Goal: Task Accomplishment & Management: Manage account settings

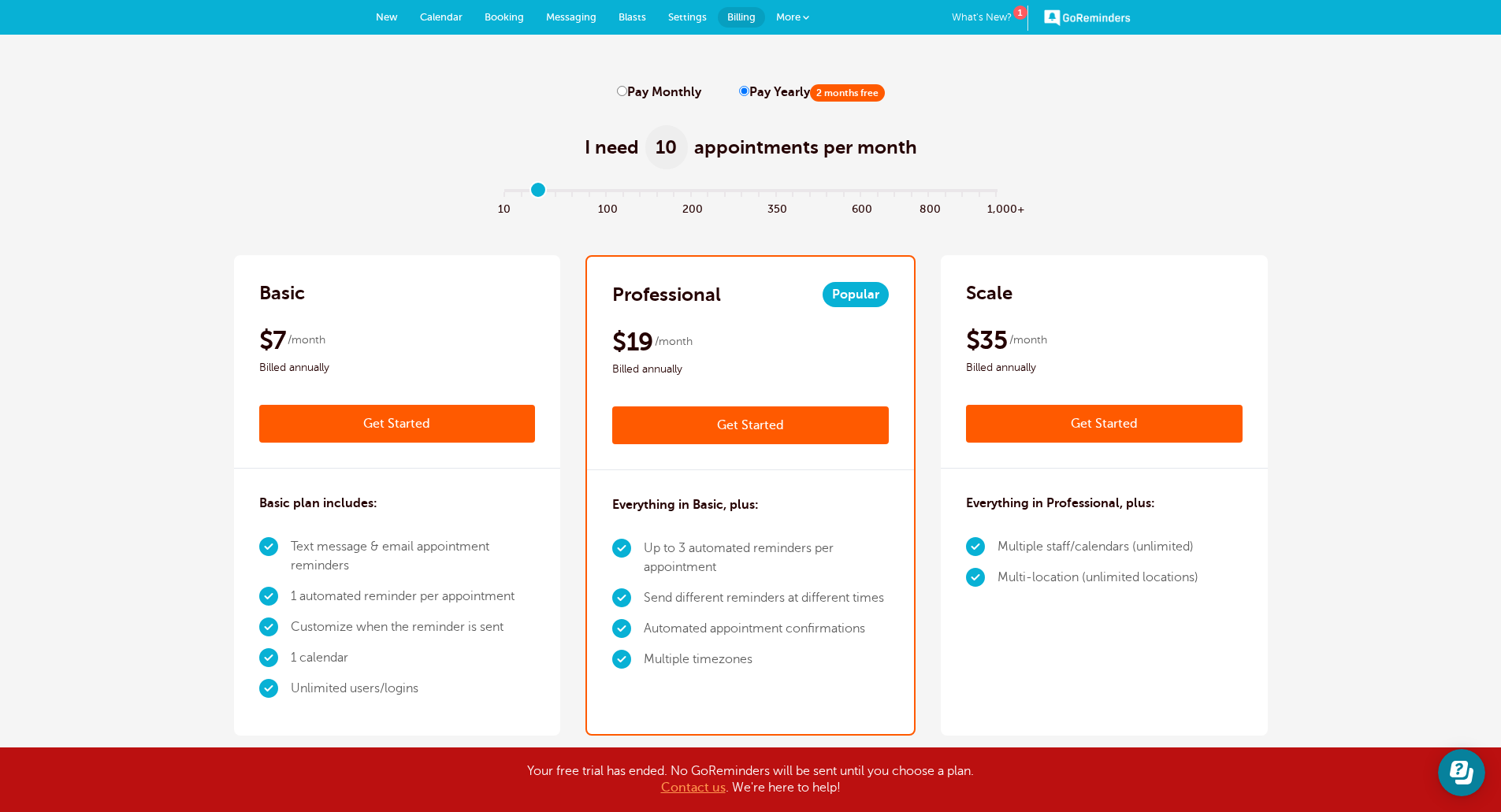
click at [802, 14] on link "More" at bounding box center [792, 17] width 55 height 36
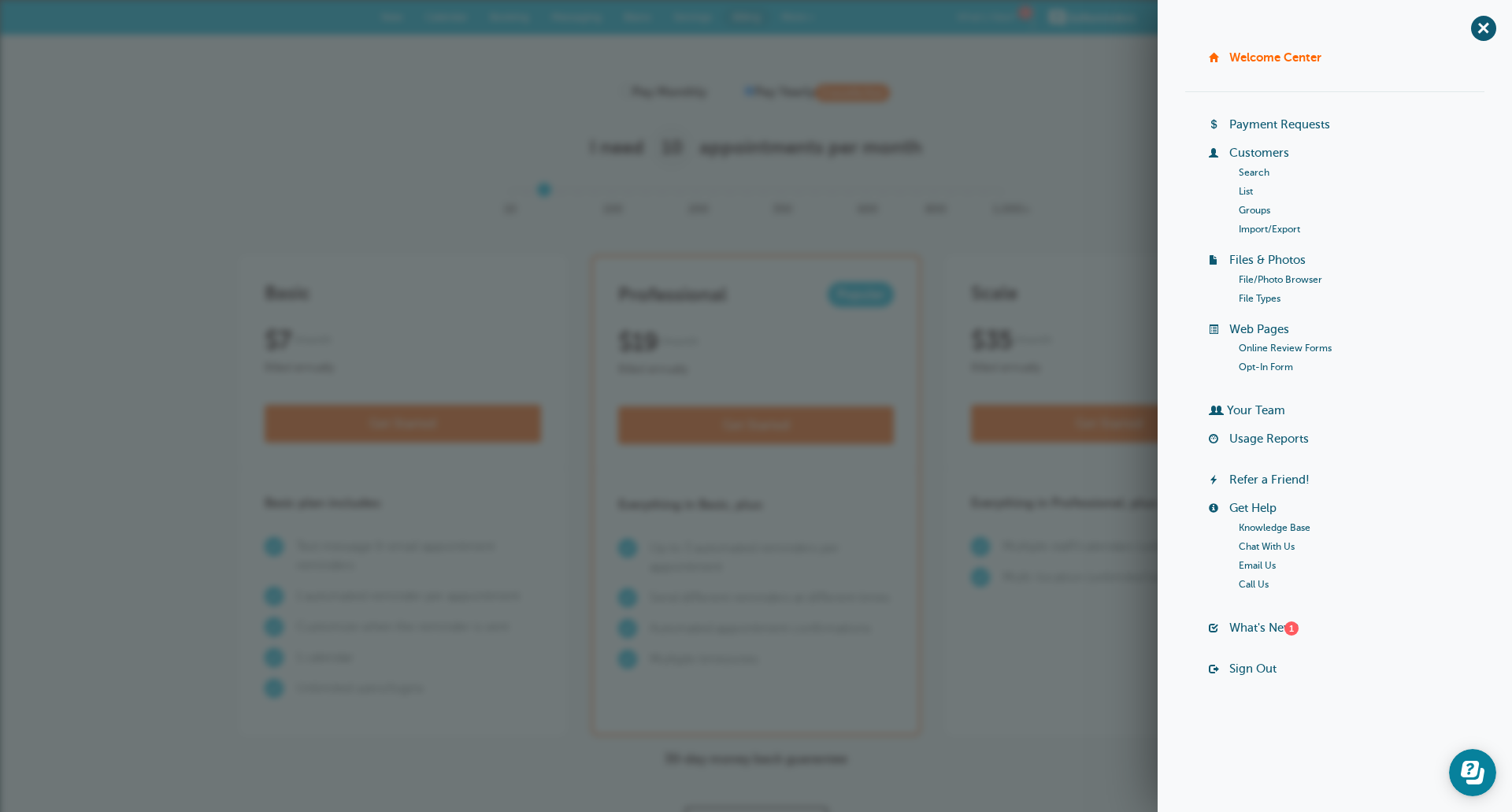
click at [1087, 560] on li "Multiple staff/calendars (unlimited)" at bounding box center [1103, 547] width 201 height 31
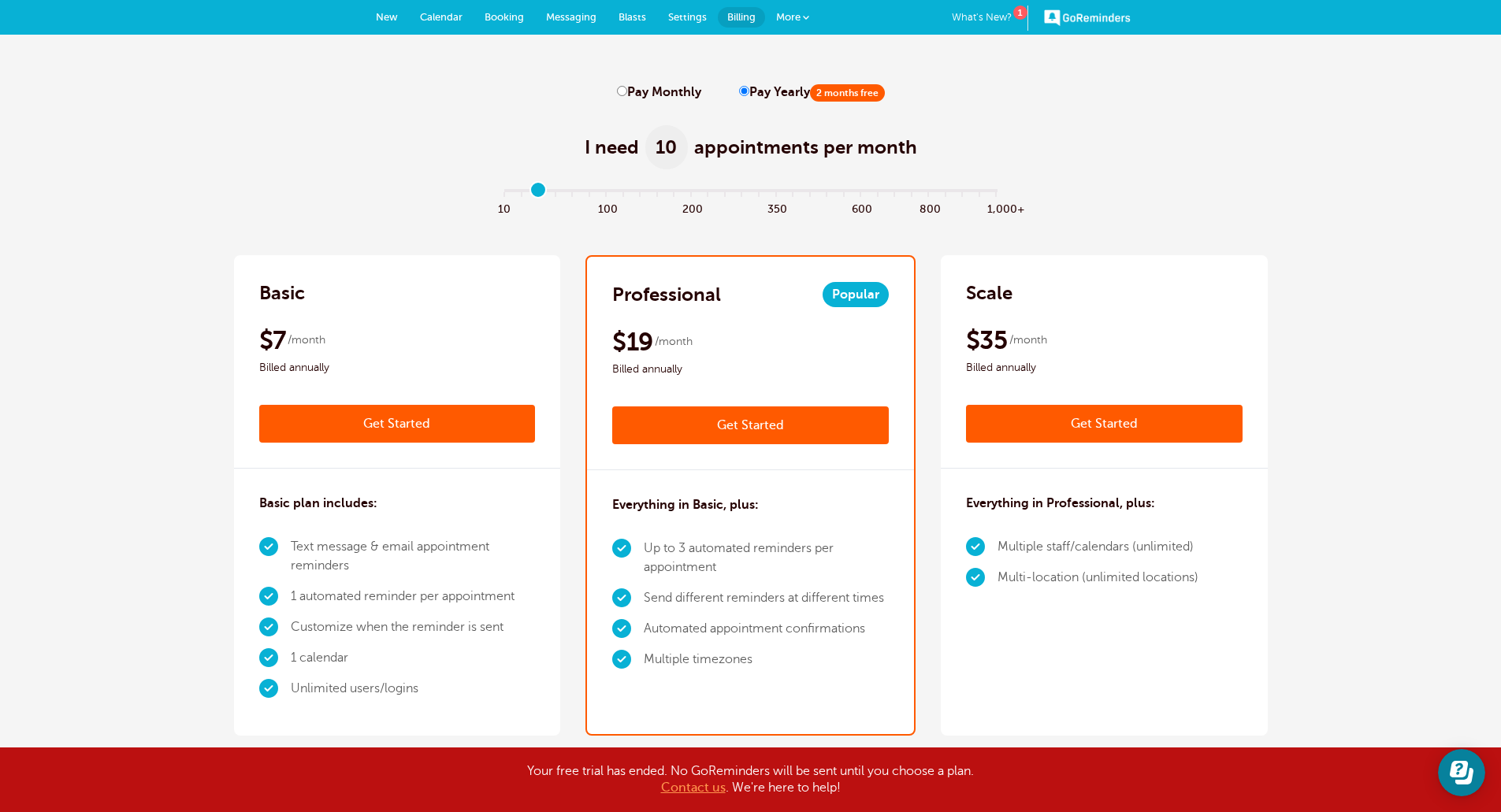
click at [784, 15] on span "More" at bounding box center [788, 16] width 24 height 12
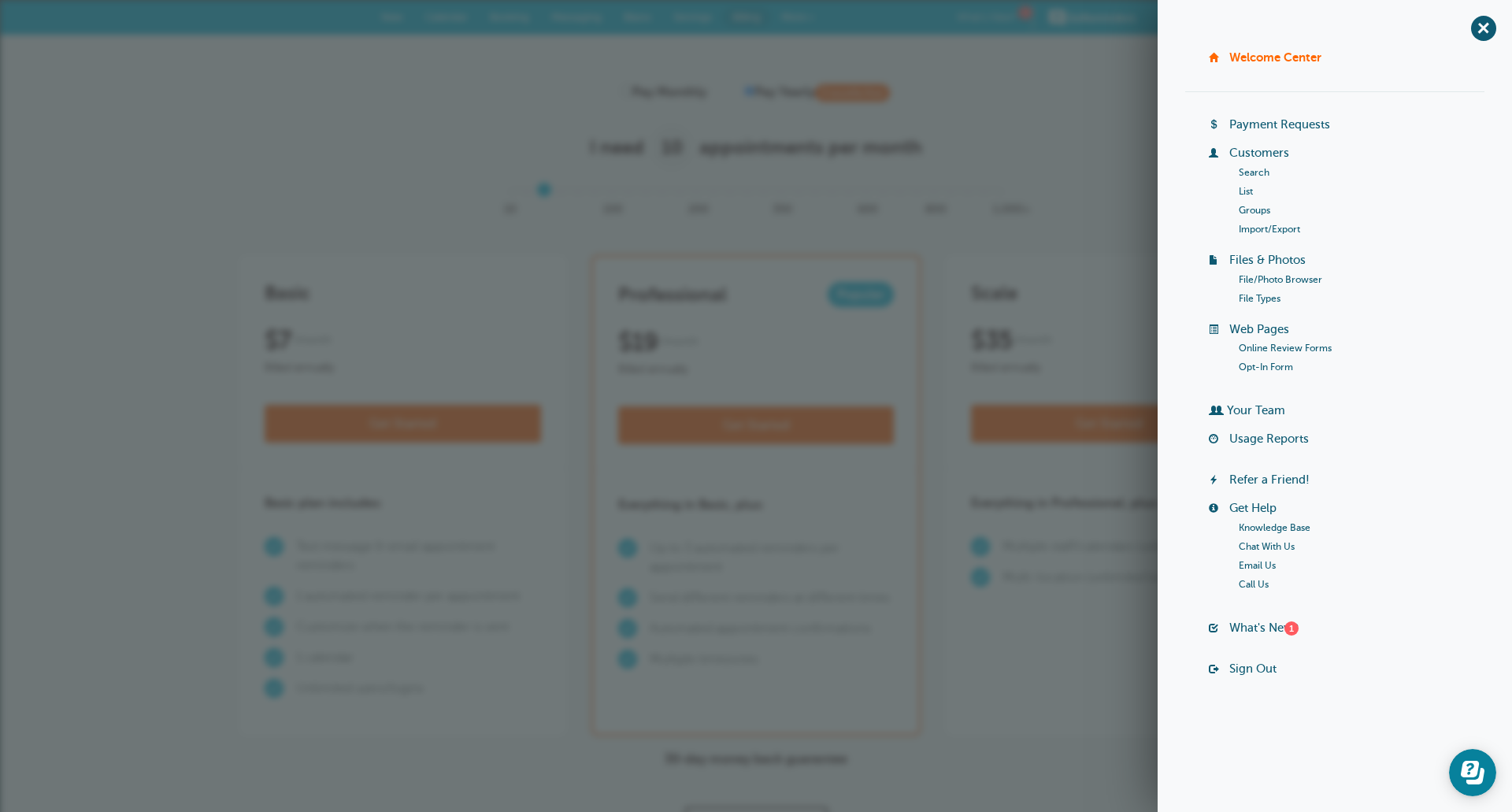
click at [550, 137] on div "I need 10 appointments per month" at bounding box center [756, 139] width 1033 height 77
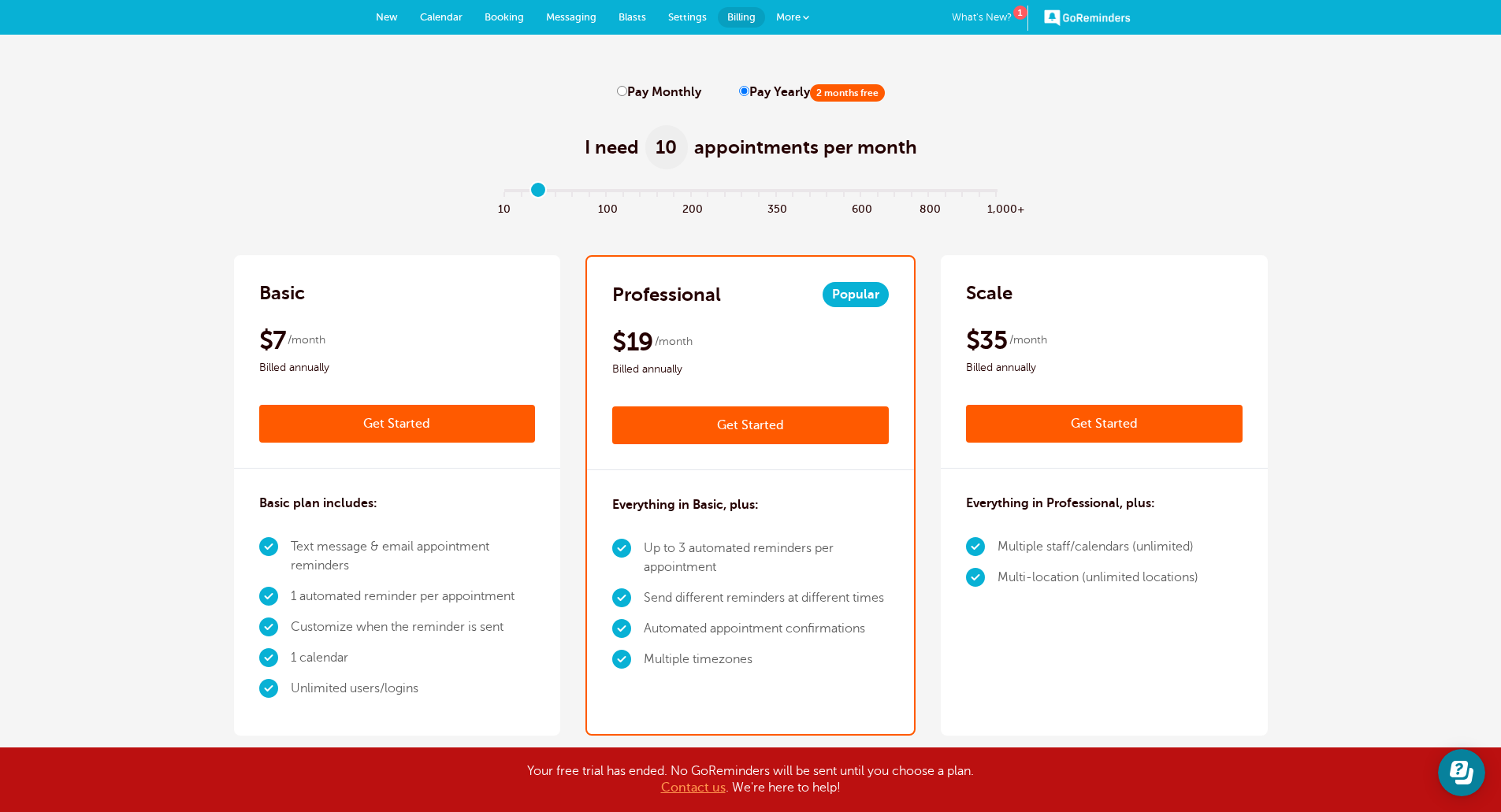
click at [785, 19] on span "More" at bounding box center [788, 16] width 24 height 12
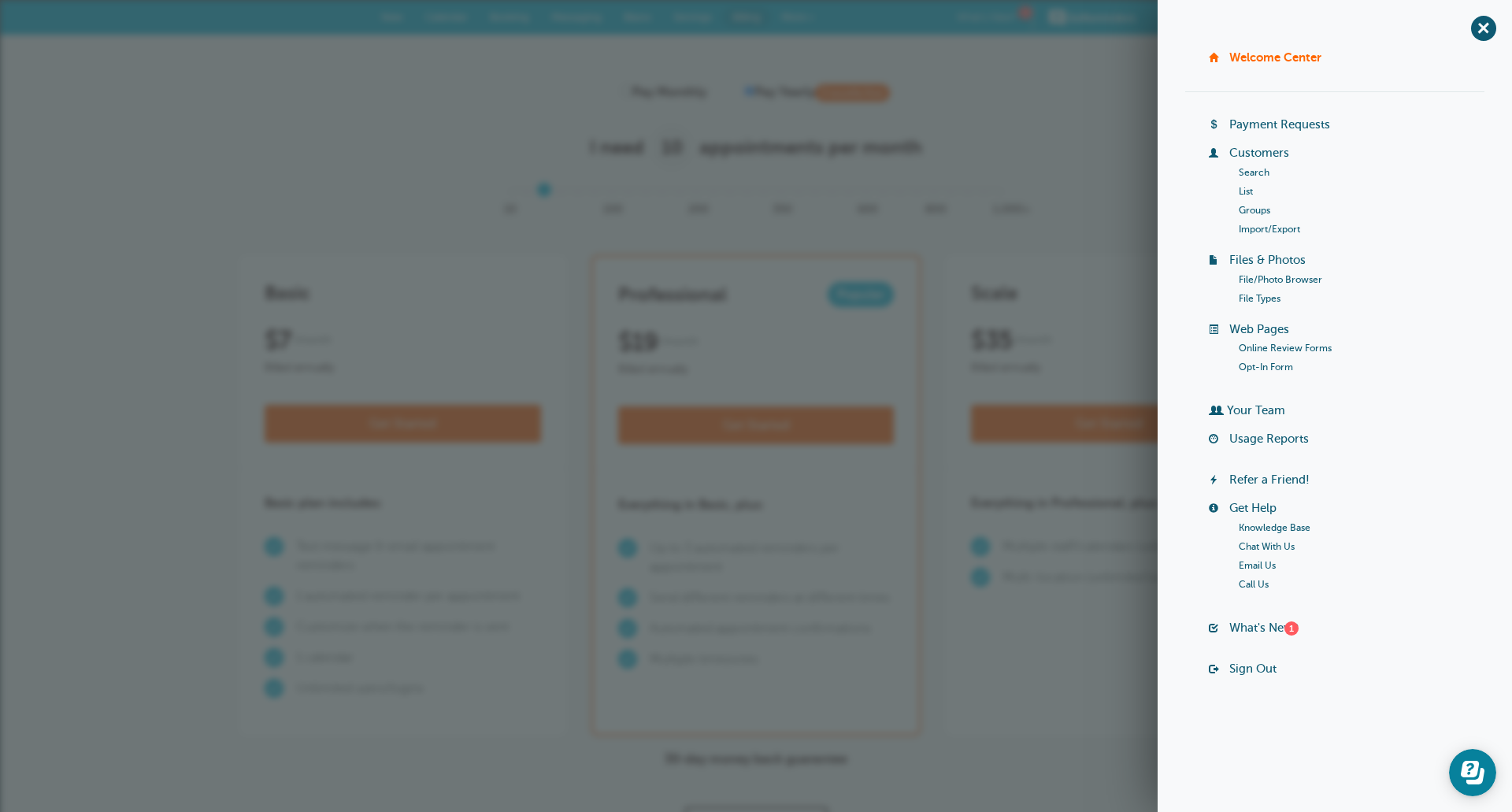
click at [1272, 441] on link "Usage Reports" at bounding box center [1269, 438] width 79 height 13
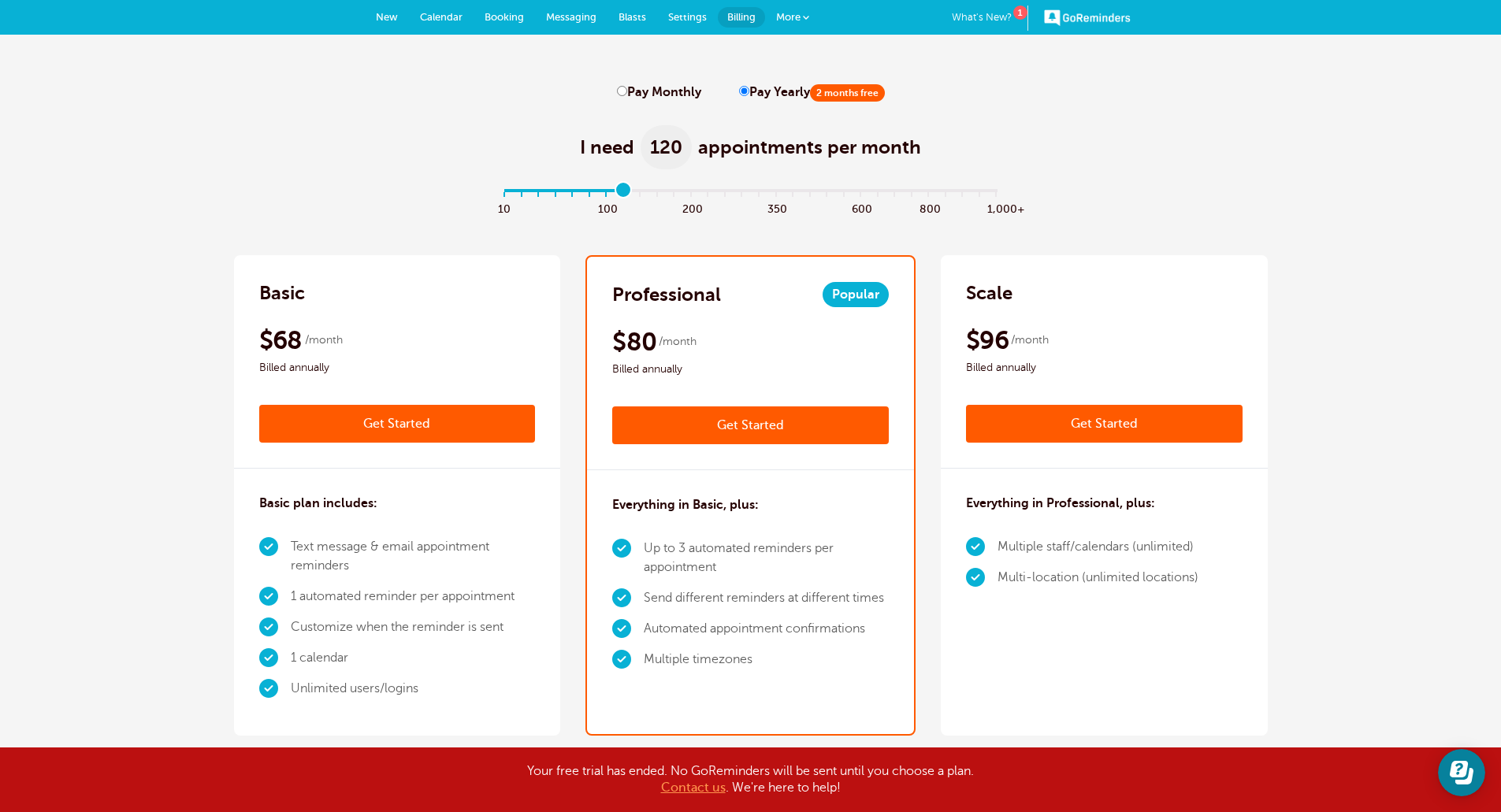
drag, startPoint x: 505, startPoint y: 192, endPoint x: 627, endPoint y: 195, distance: 122.0
type input "7"
click at [627, 195] on input "range" at bounding box center [750, 193] width 510 height 3
